Goal: Information Seeking & Learning: Learn about a topic

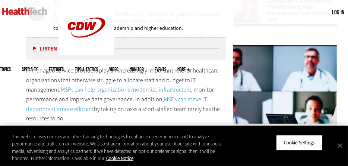
scroll to position [326, 0]
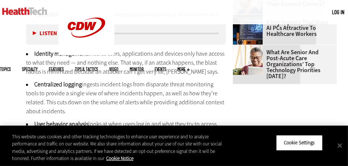
scroll to position [1053, 0]
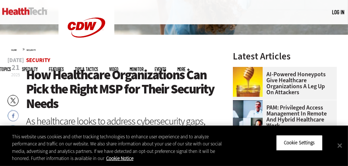
scroll to position [154, 0]
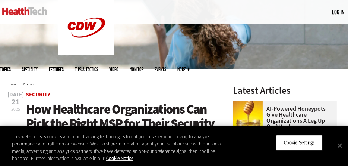
scroll to position [119, 0]
